Goal: Information Seeking & Learning: Learn about a topic

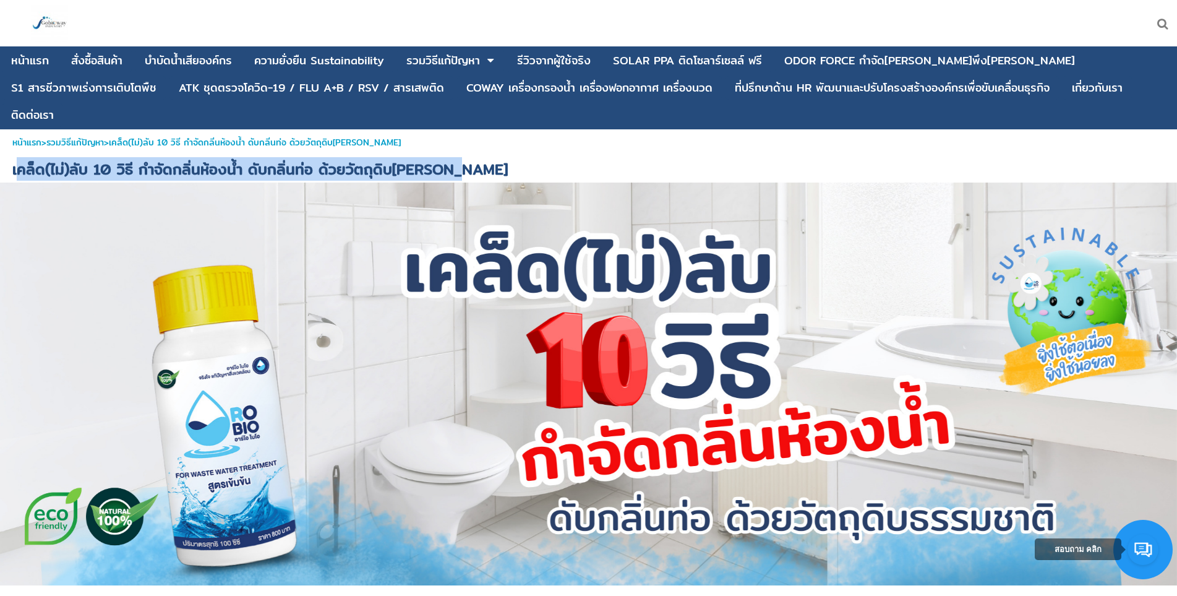
drag, startPoint x: 18, startPoint y: 147, endPoint x: 451, endPoint y: 147, distance: 433.6
click at [463, 155] on h1 "เคล็ด(ไม่)ลับ 10 วิธี กำจัดกลิ่นห้องน้ำ ดับกลิ่นท่อ ด้วยวัตถุดิบ[PERSON_NAME]" at bounding box center [588, 168] width 1177 height 27
drag, startPoint x: 462, startPoint y: 138, endPoint x: 451, endPoint y: 143, distance: 11.6
click at [461, 155] on h1 "เคล็ด(ไม่)ลับ 10 วิธี กำจัดกลิ่นห้องน้ำ ดับกลิ่นท่อ ด้วยวัตถุดิบ[PERSON_NAME]" at bounding box center [588, 168] width 1177 height 27
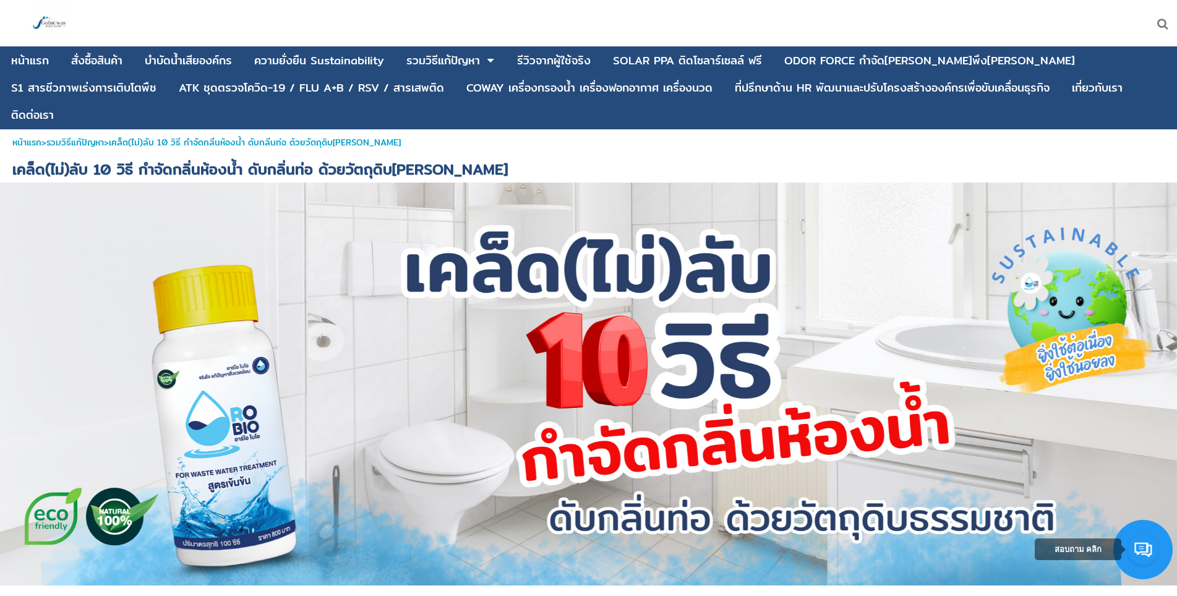
click at [486, 129] on div "หน้าแรก > รวมวิธีแก้ปัญหา > เคล็ด(ไม่)ลับ 10 วิธี กำจัดกลิ่นห้องน้ำ ดับกลิ่นท่อ…" at bounding box center [588, 142] width 1177 height 26
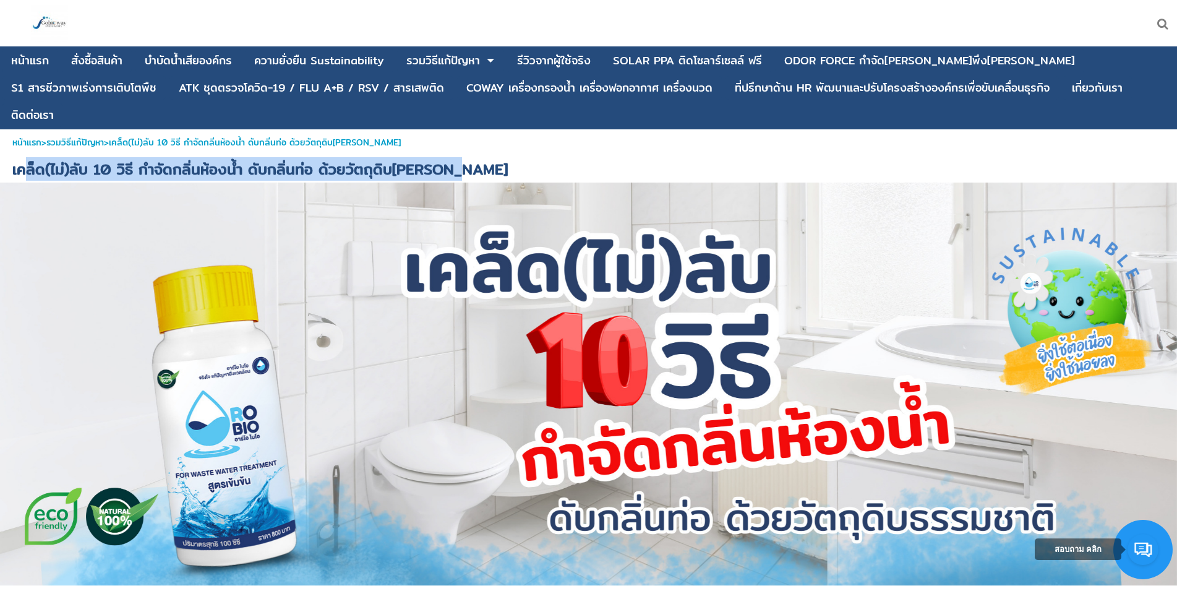
drag, startPoint x: 459, startPoint y: 145, endPoint x: 24, endPoint y: 140, distance: 435.4
click at [24, 155] on h1 "เคล็ด(ไม่)ลับ 10 วิธี กำจัดกลิ่นห้องน้ำ ดับกลิ่นท่อ ด้วยวัตถุดิบ[PERSON_NAME]" at bounding box center [588, 168] width 1177 height 27
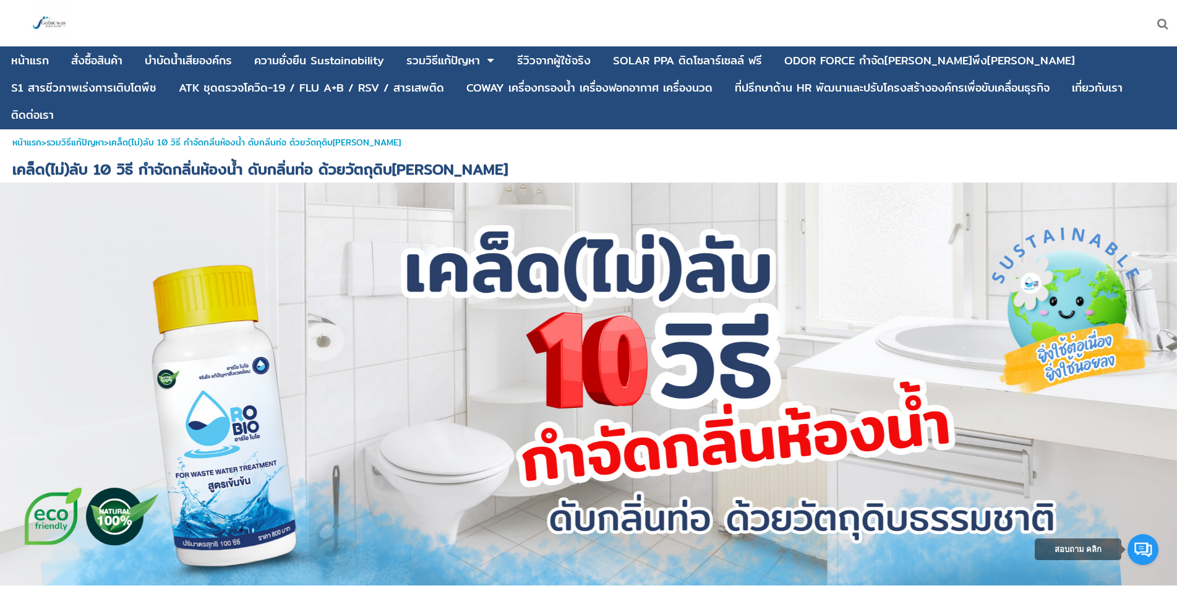
click at [12, 155] on h1 "เคล็ด(ไม่)ลับ 10 วิธี กำจัดกลิ่นห้องน้ำ ดับกลิ่นท่อ ด้วยวัตถุดิบ[PERSON_NAME]" at bounding box center [588, 168] width 1177 height 27
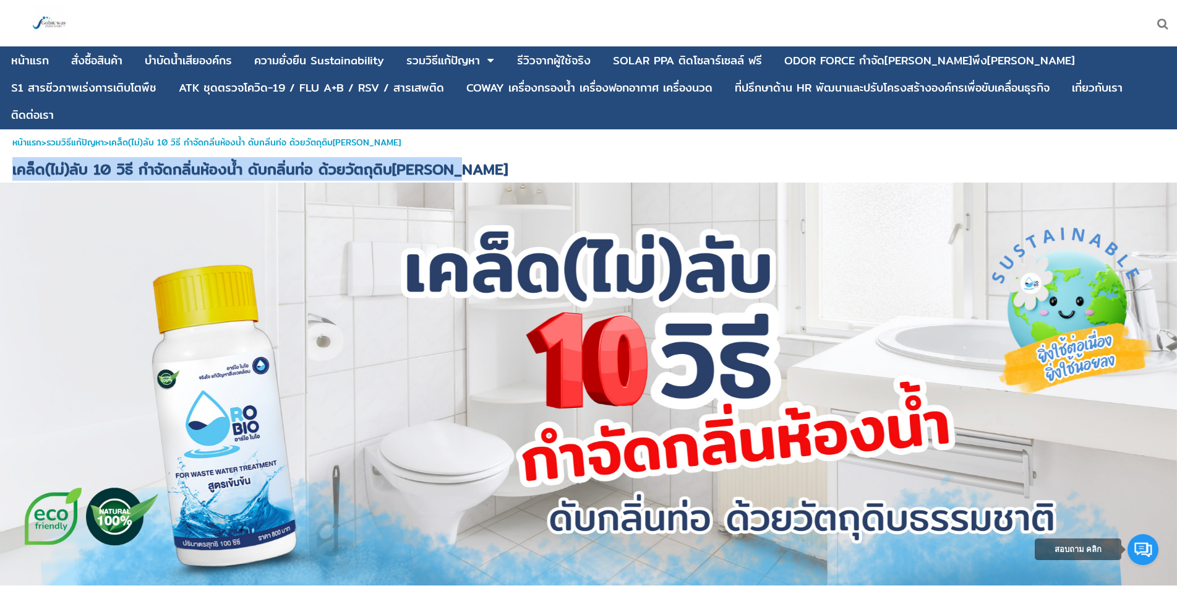
drag, startPoint x: 14, startPoint y: 140, endPoint x: 447, endPoint y: 148, distance: 433.0
click at [447, 157] on span "เคล็ด(ไม่)ลับ 10 วิธี กำจัดกลิ่นห้องน้ำ ดับกลิ่นท่อ ด้วยวัตถุดิบ[PERSON_NAME]" at bounding box center [259, 169] width 495 height 24
click at [563, 155] on h1 "เคล็ด(ไม่)ลับ 10 วิธี กำจัดกลิ่นห้องน้ำ ดับกลิ่นท่อ ด้วยวัตถุดิบ[PERSON_NAME]" at bounding box center [588, 168] width 1177 height 27
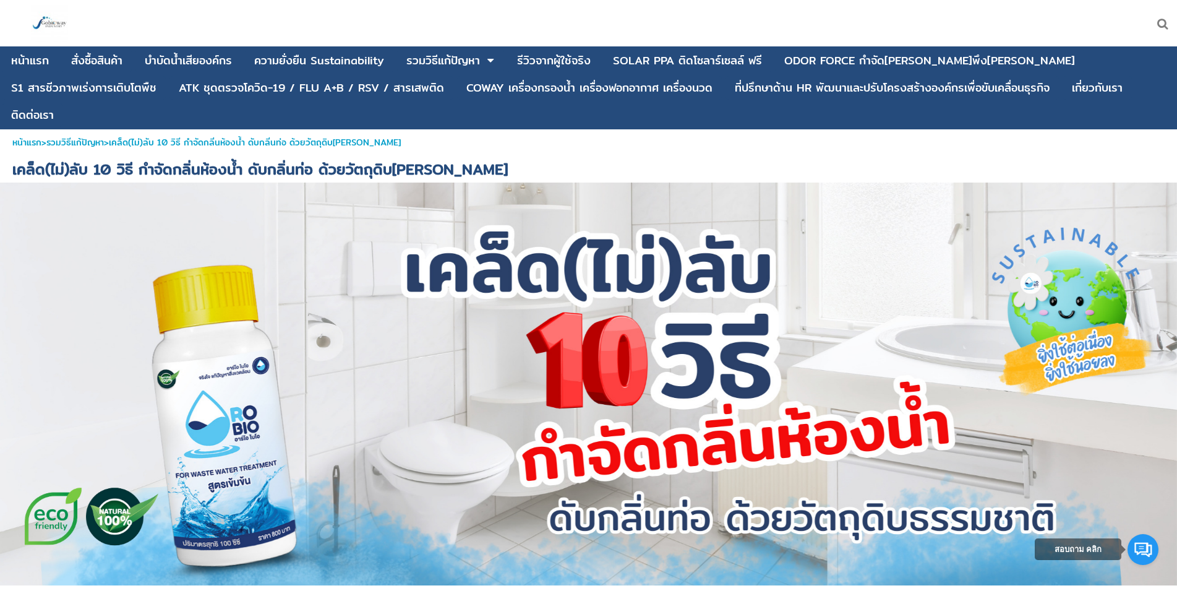
click at [522, 476] on div at bounding box center [588, 383] width 1177 height 403
